Goal: Check status

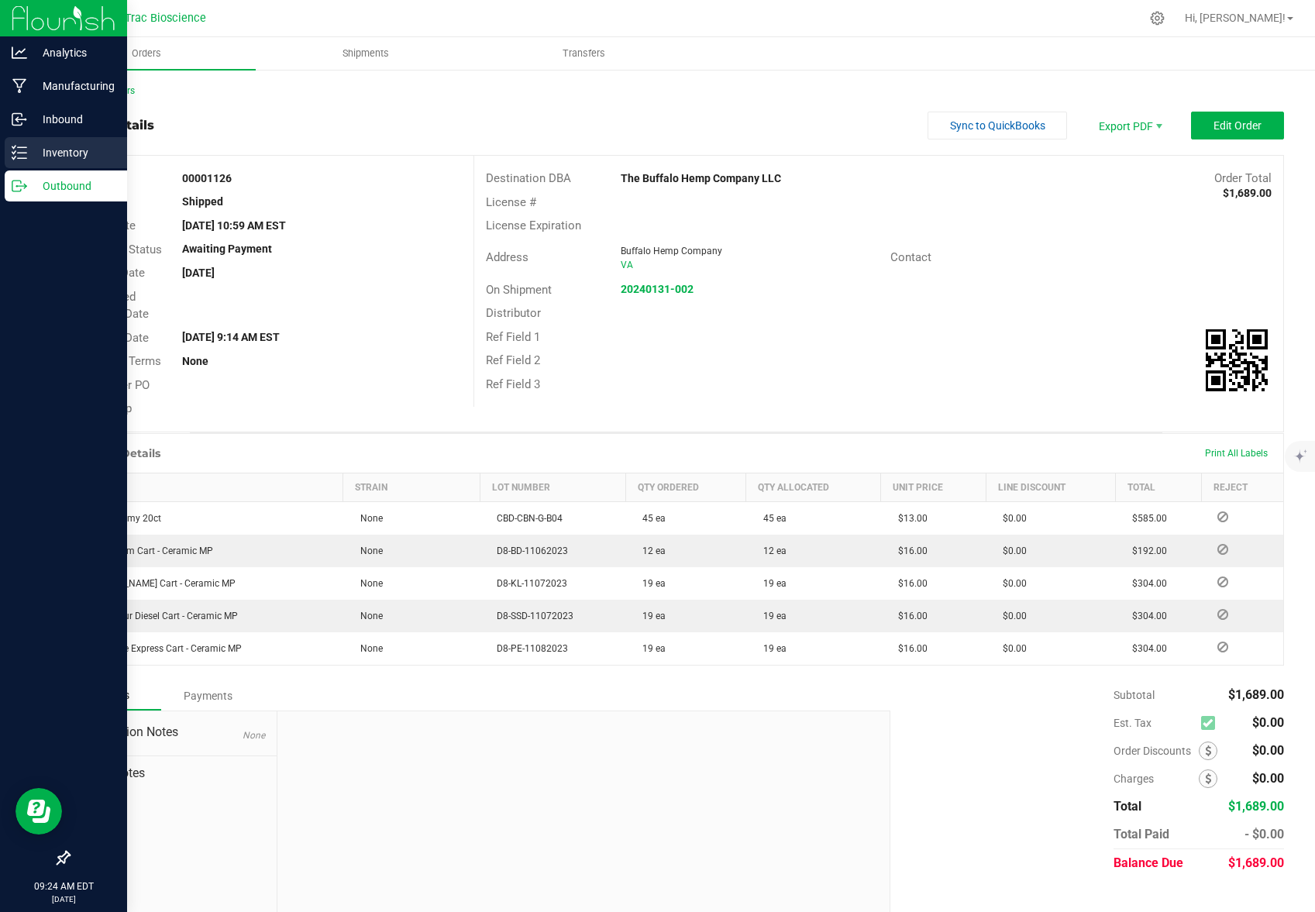
click at [61, 150] on p "Inventory" at bounding box center [73, 152] width 93 height 19
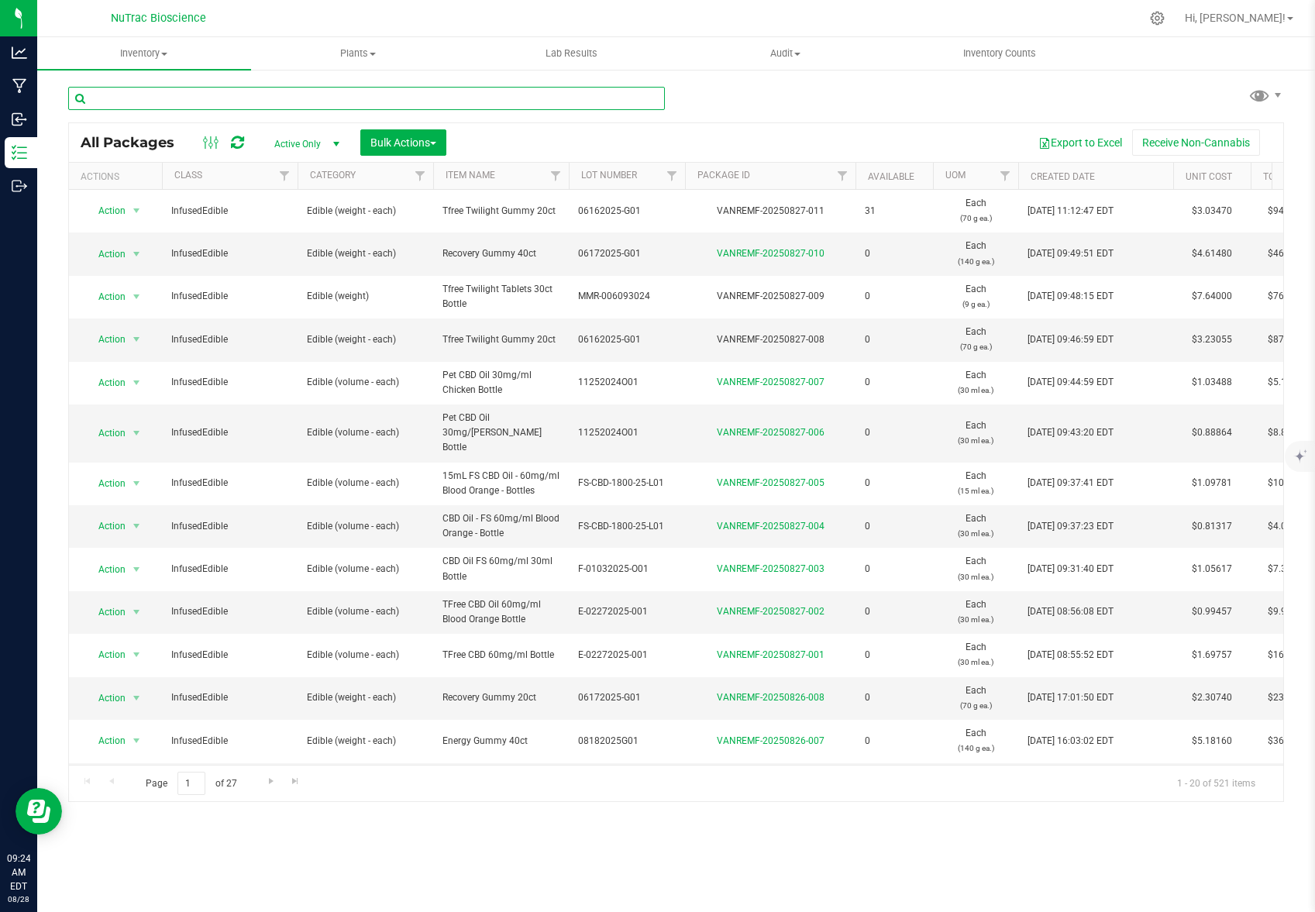
click at [258, 95] on input "text" at bounding box center [366, 98] width 597 height 23
type input "solstice"
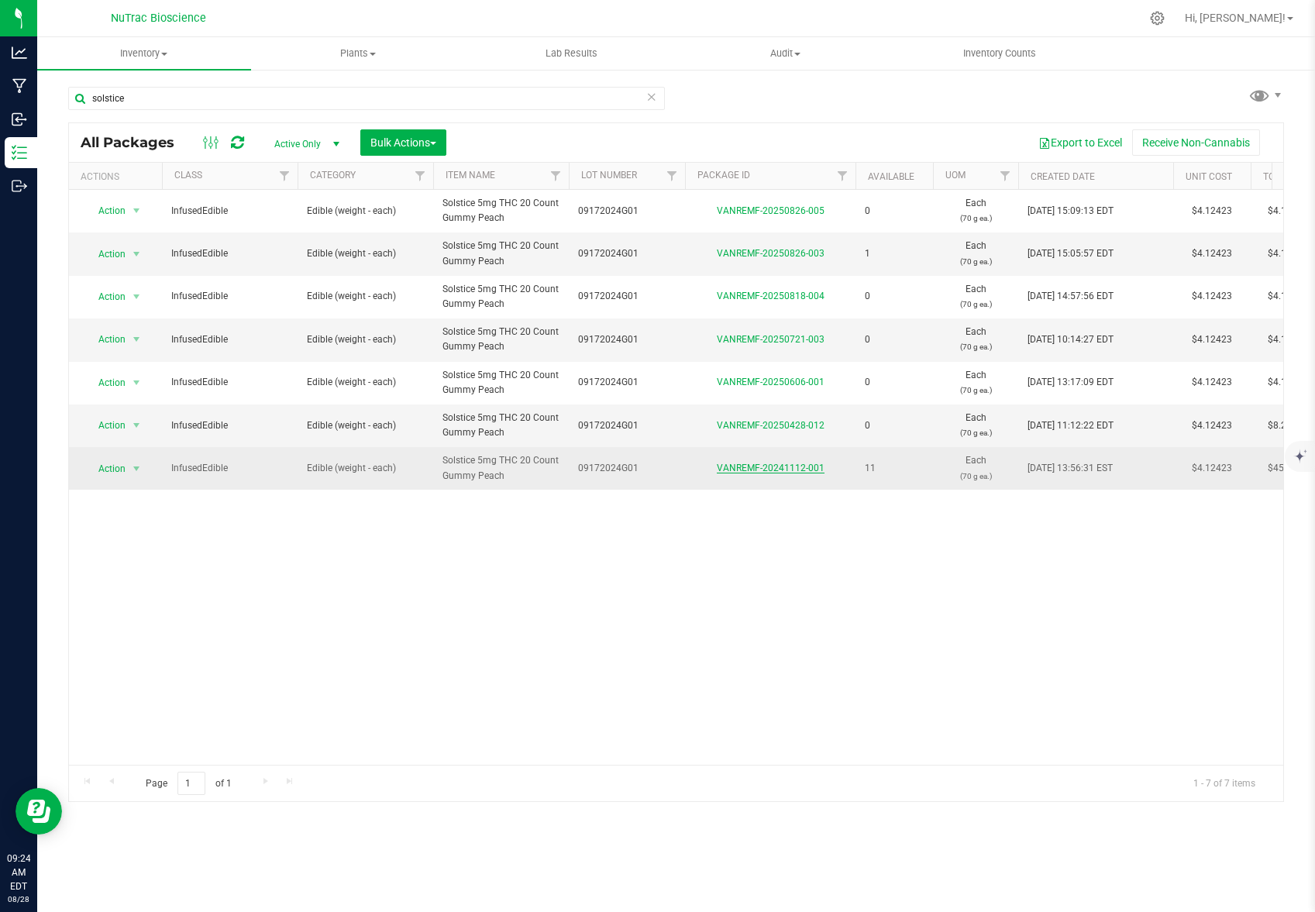
click at [785, 469] on link "VANREMF-20241112-001" at bounding box center [771, 468] width 108 height 11
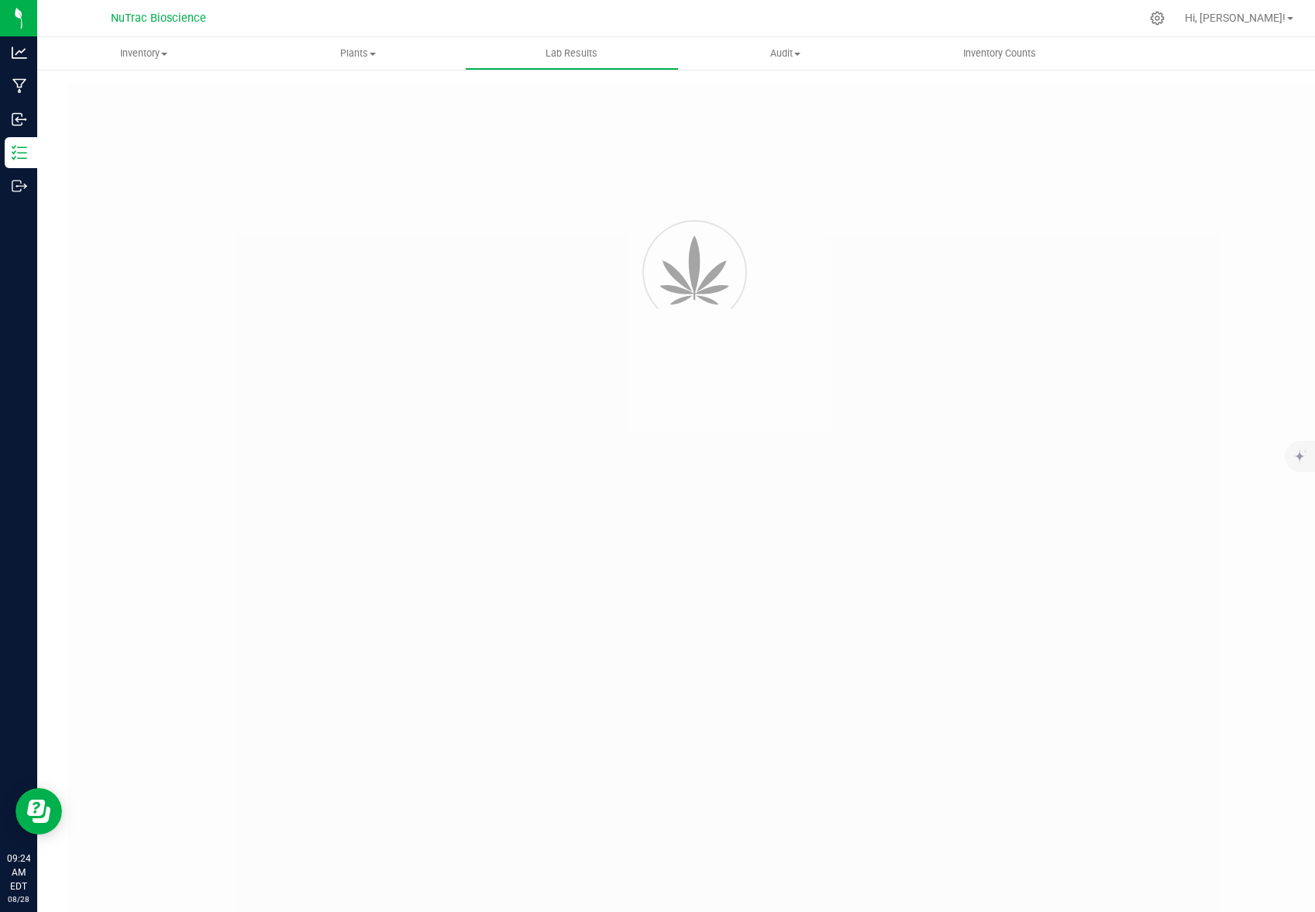
type input "VANREMF-20240919-002"
type input "48855"
type input "VANREMF-20240919-002"
type input "[DATE] 11:18 AM"
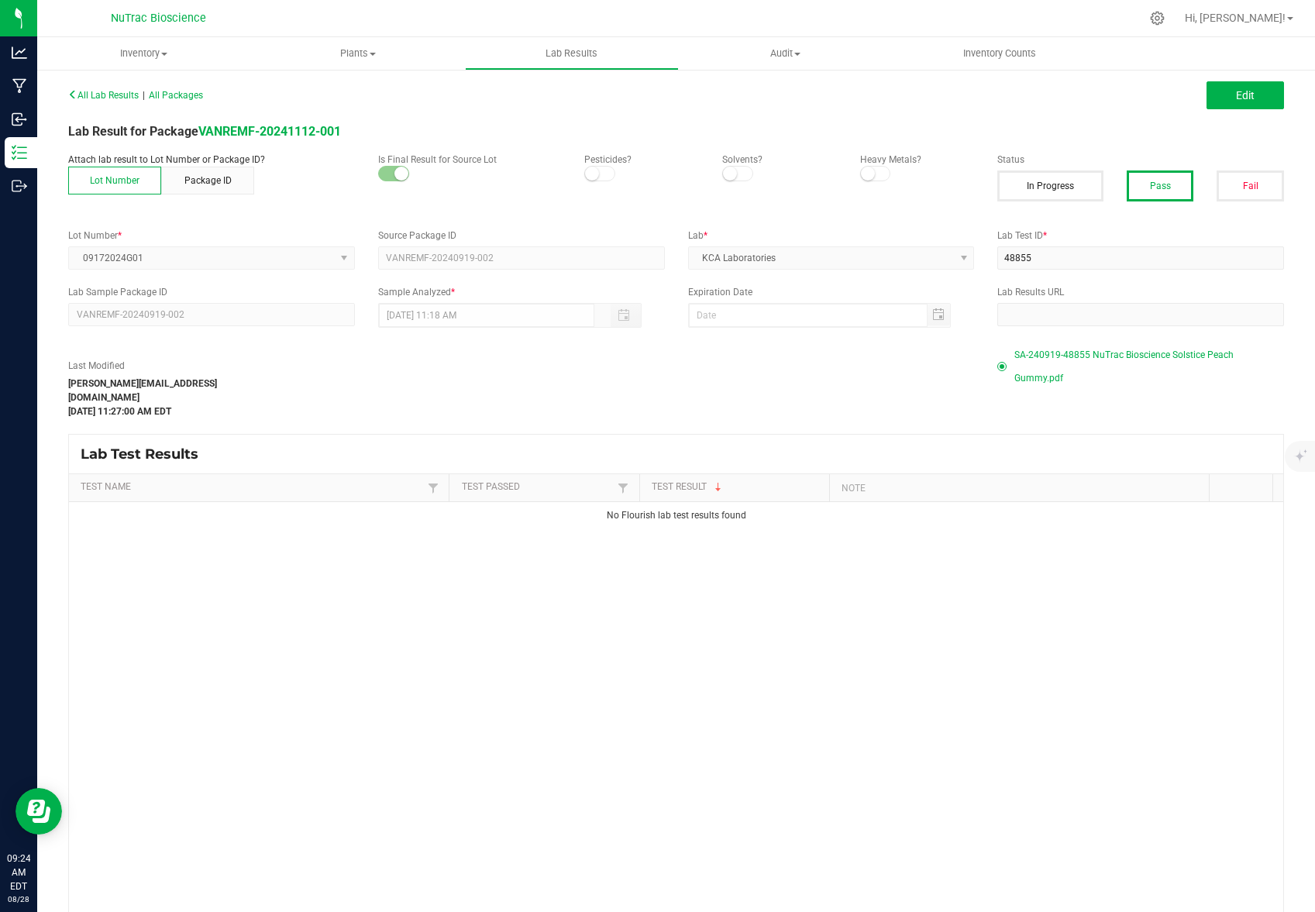
click at [1144, 355] on span "SA-240919-48855 NuTrac Bioscience Solstice Peach Gummy.pdf" at bounding box center [1149, 366] width 270 height 46
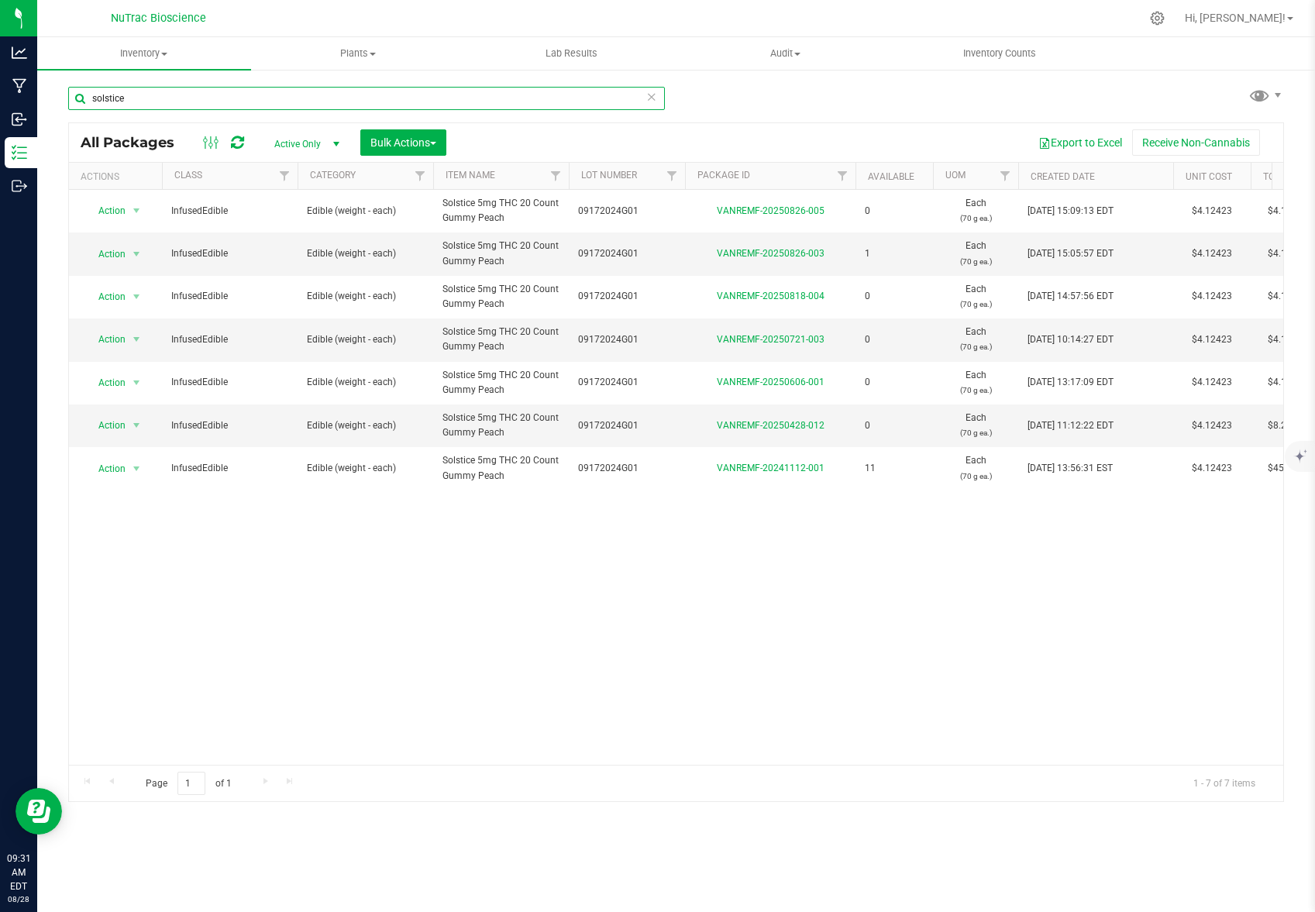
drag, startPoint x: 139, startPoint y: 105, endPoint x: 62, endPoint y: 90, distance: 78.9
click at [68, 94] on input "solstice" at bounding box center [366, 98] width 597 height 23
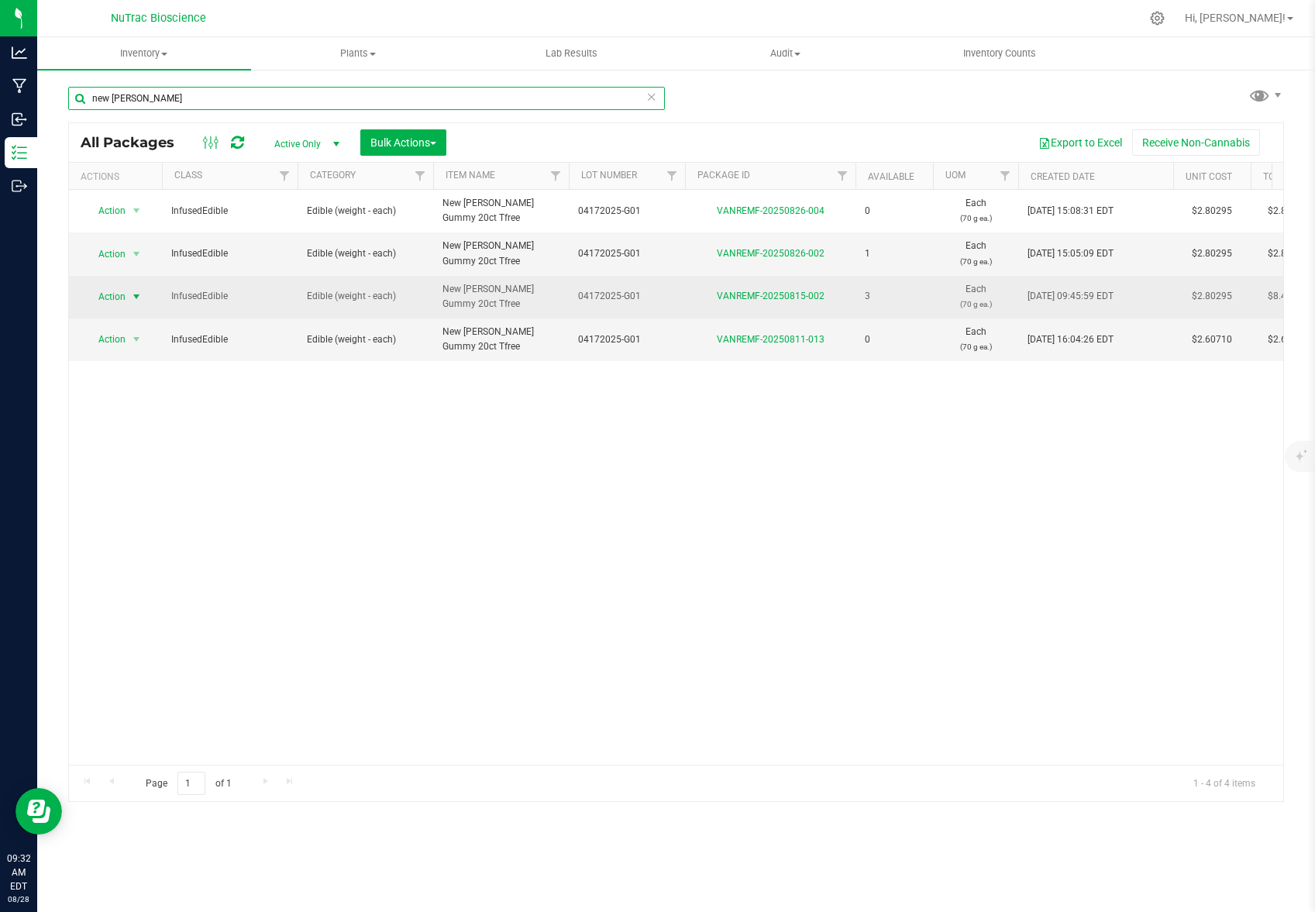
type input "new [PERSON_NAME]"
click at [136, 301] on span "select" at bounding box center [136, 297] width 12 height 12
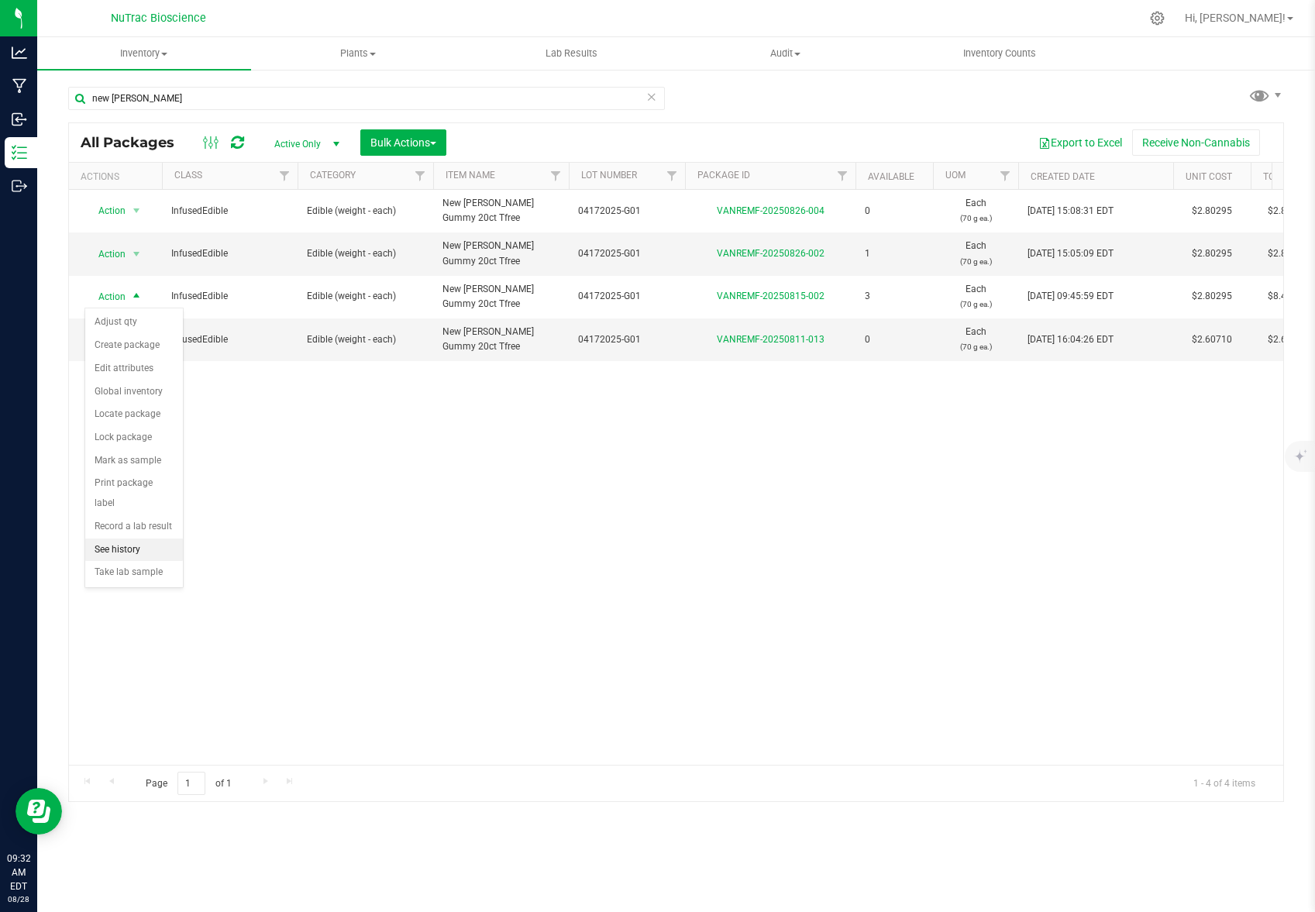
click at [141, 538] on li "See history" at bounding box center [134, 549] width 98 height 23
